Goal: Transaction & Acquisition: Purchase product/service

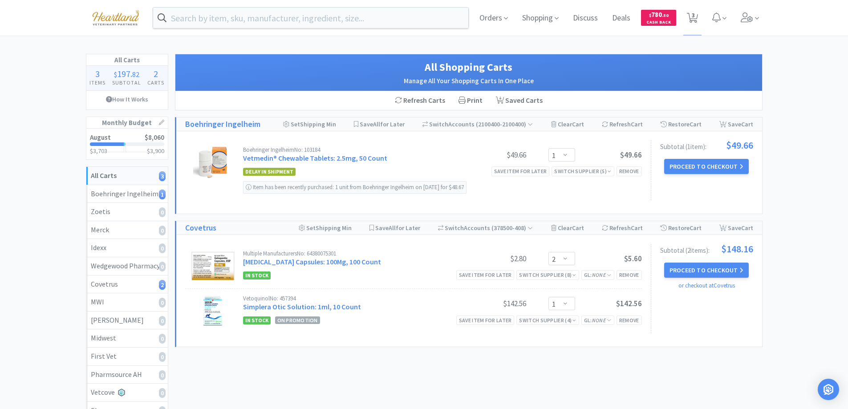
select select "1"
select select "2"
select select "1"
click at [711, 167] on button "Proceed to Checkout" at bounding box center [706, 166] width 85 height 15
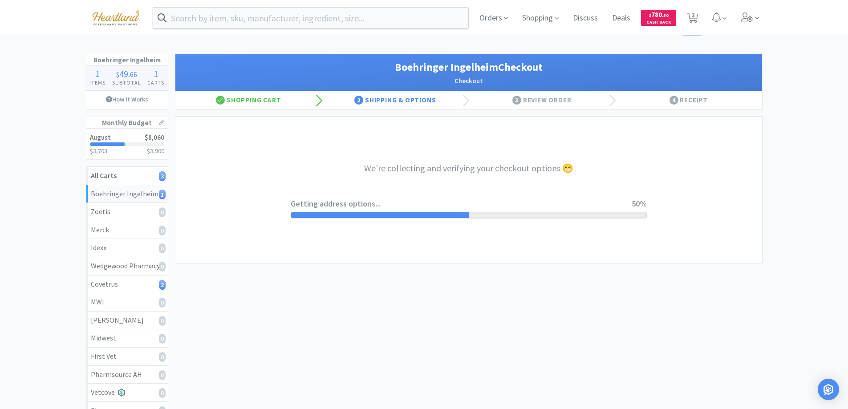
select select "invoice"
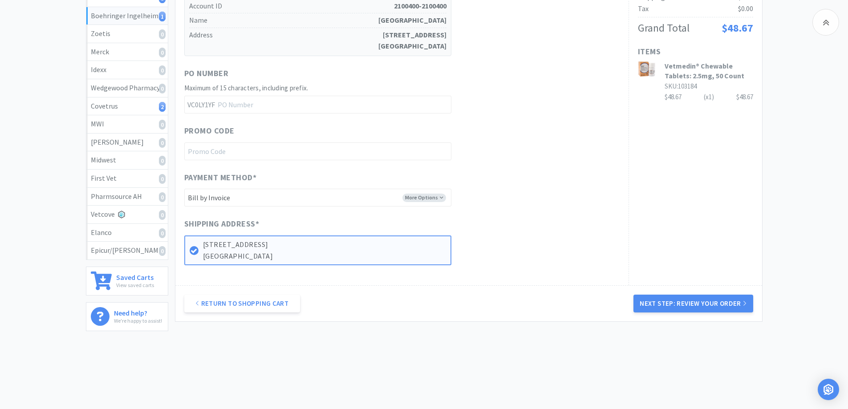
scroll to position [183, 0]
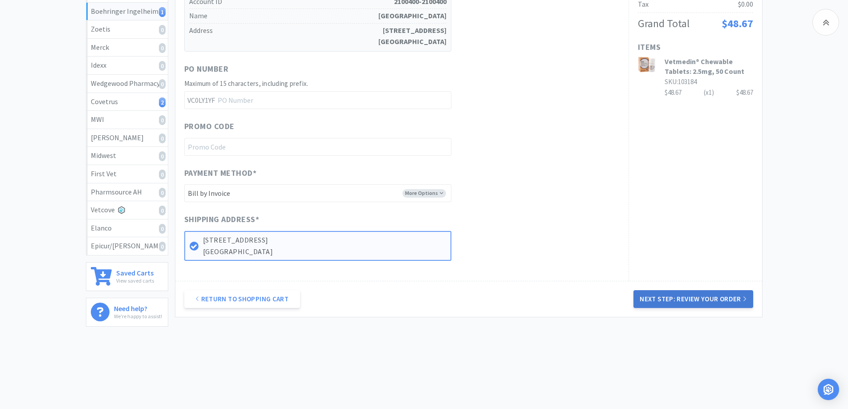
click at [682, 296] on button "Next Step: Review Your Order" at bounding box center [693, 299] width 119 height 18
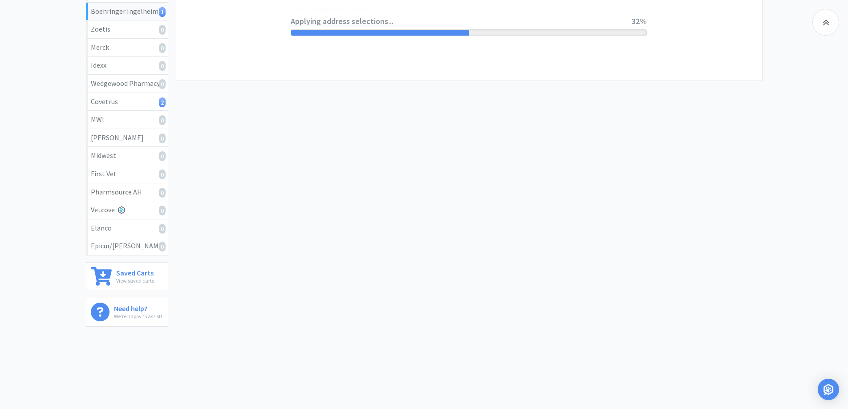
scroll to position [0, 0]
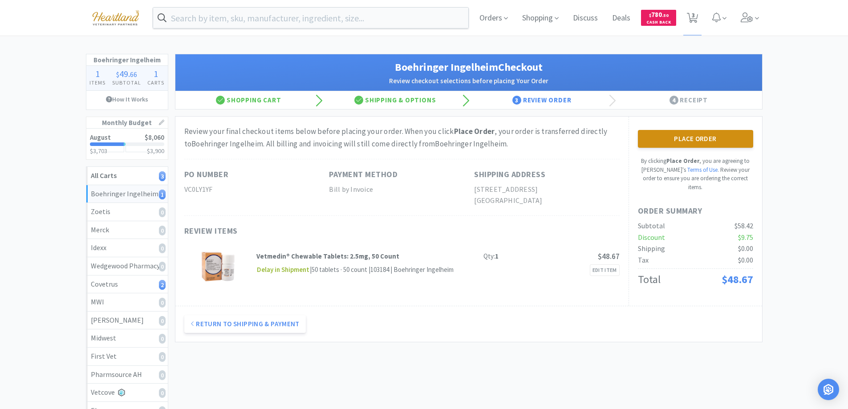
click at [687, 138] on button "Place Order" at bounding box center [695, 139] width 115 height 18
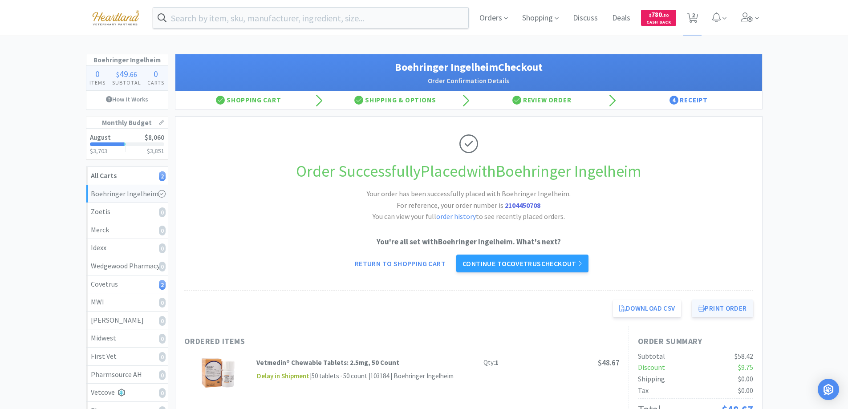
click at [729, 305] on button "Print Order" at bounding box center [722, 309] width 61 height 18
click at [537, 262] on link "Continue to Covetrus checkout" at bounding box center [522, 264] width 132 height 18
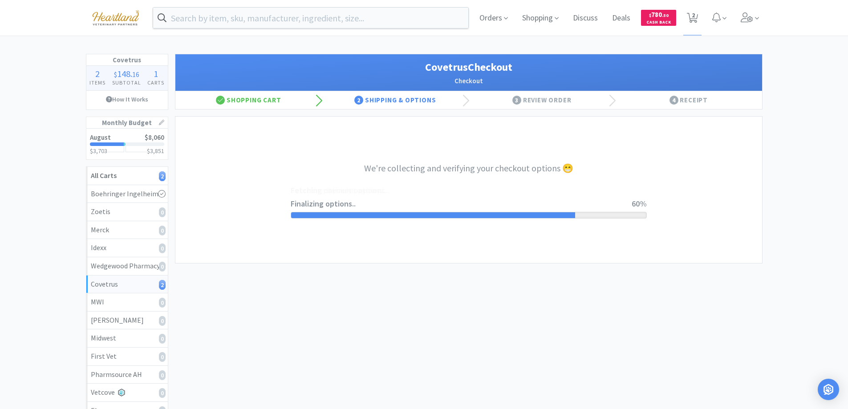
select select "ACCOUNT"
select select "cvt-standard-net"
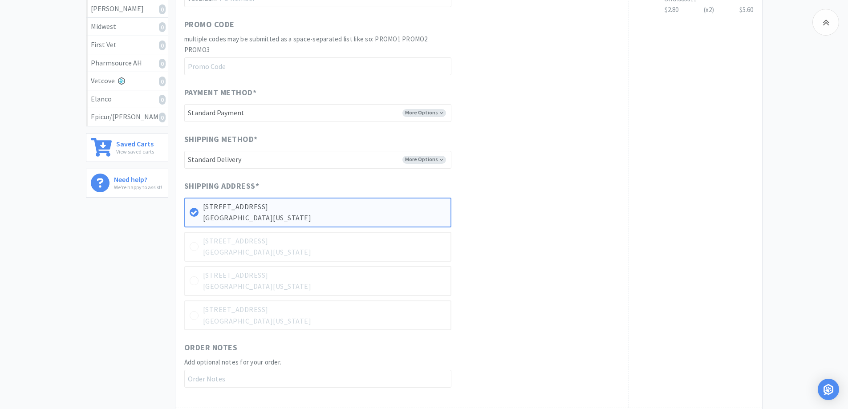
scroll to position [438, 0]
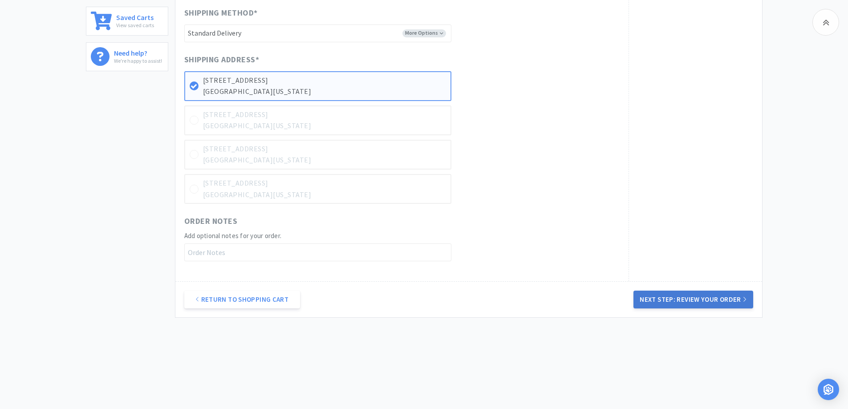
click at [693, 300] on button "Next Step: Review Your Order" at bounding box center [693, 300] width 119 height 18
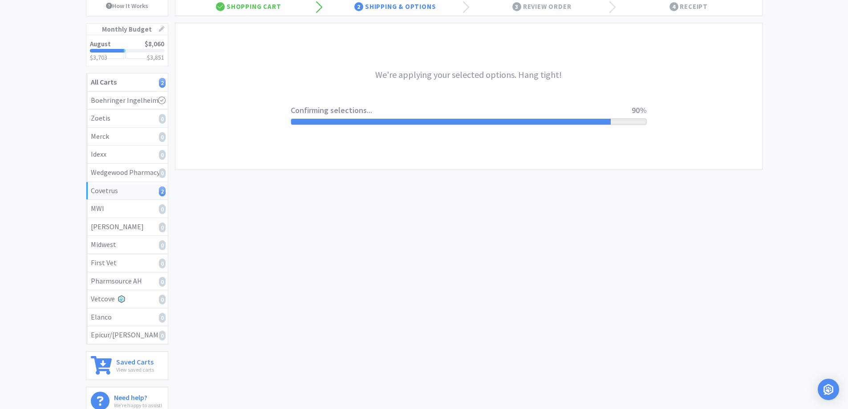
scroll to position [0, 0]
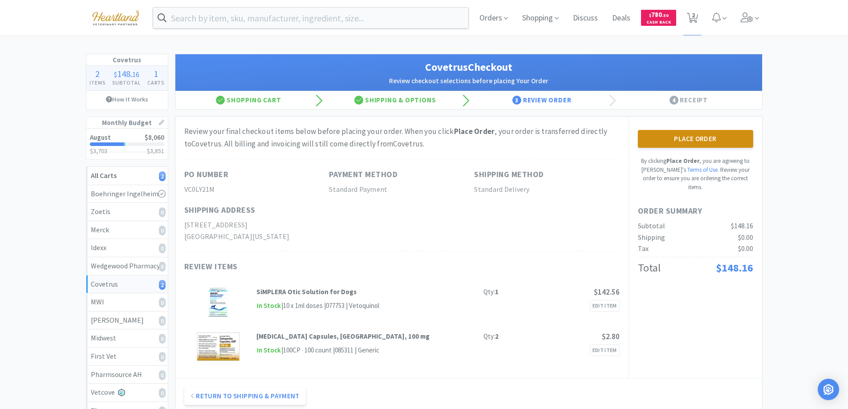
click at [712, 138] on button "Place Order" at bounding box center [695, 139] width 115 height 18
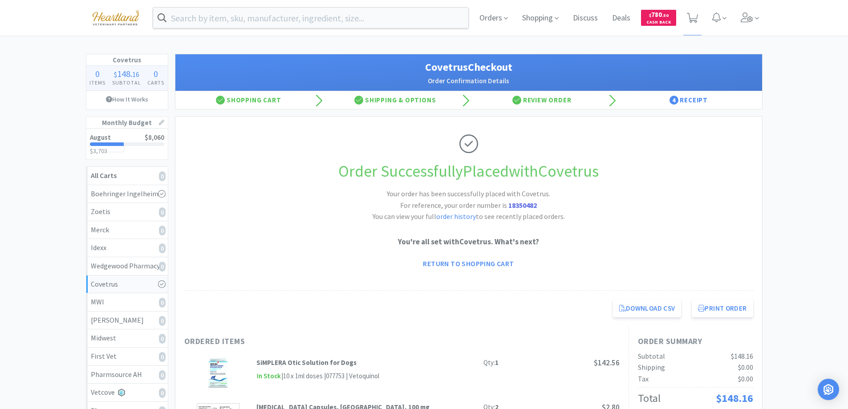
scroll to position [89, 0]
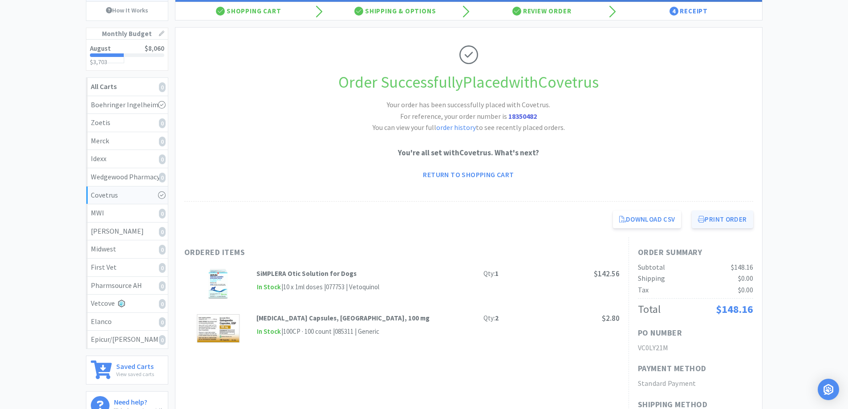
click at [713, 218] on button "Print Order" at bounding box center [722, 220] width 61 height 18
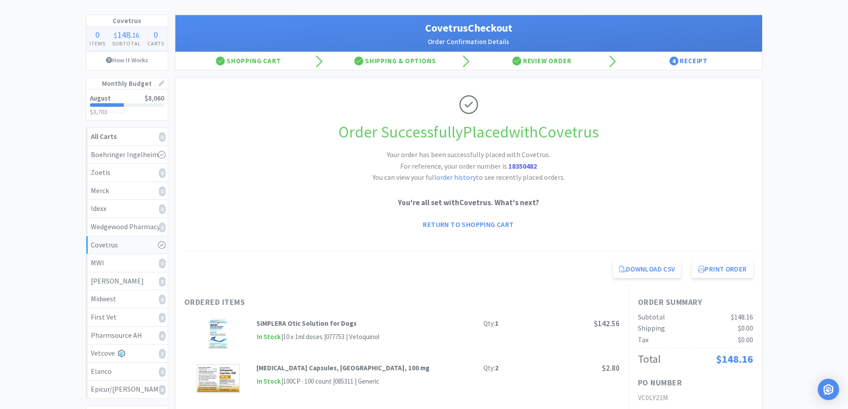
scroll to position [0, 0]
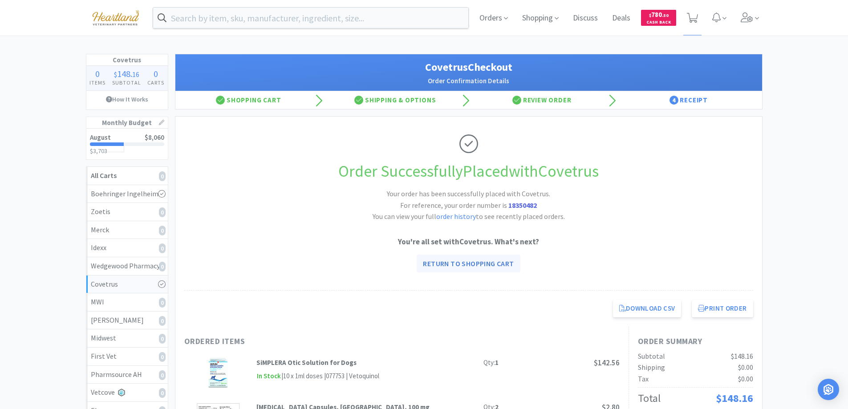
click at [495, 266] on link "Return to Shopping Cart" at bounding box center [468, 264] width 103 height 18
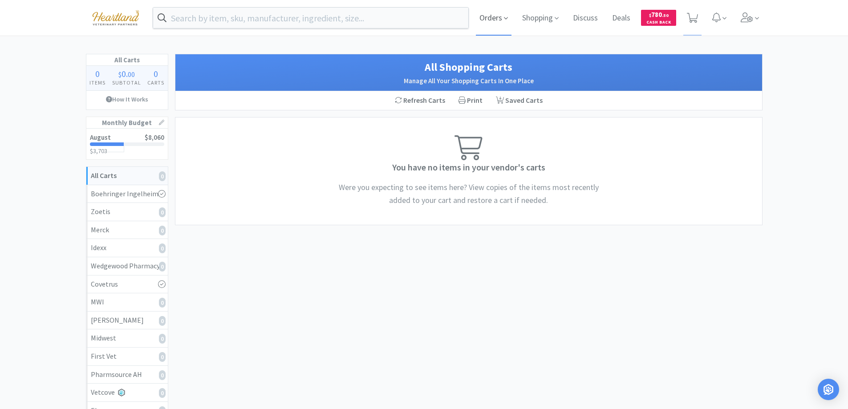
click at [509, 20] on span "Orders" at bounding box center [494, 18] width 36 height 36
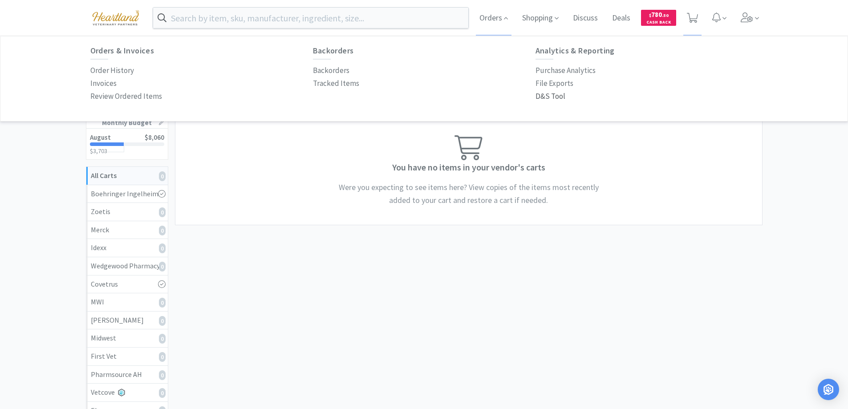
click at [548, 96] on p "D&S Tool" at bounding box center [551, 96] width 30 height 12
